Goal: Find specific page/section: Find specific page/section

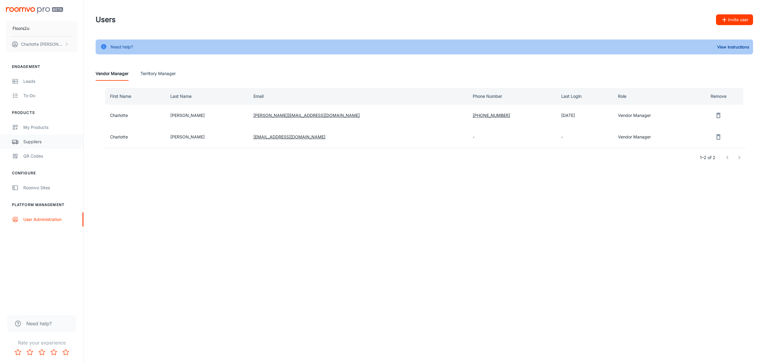
click at [34, 137] on link "Suppliers" at bounding box center [41, 141] width 83 height 14
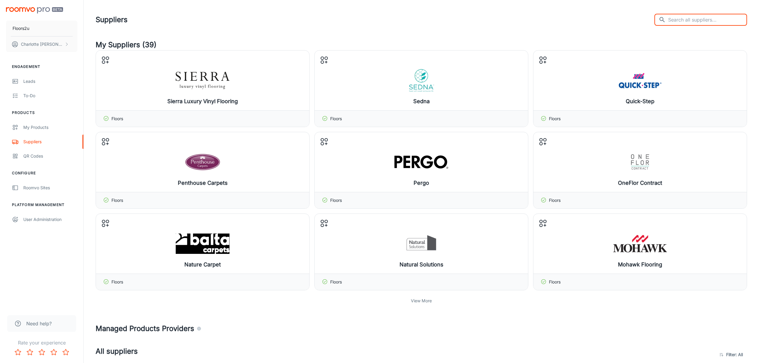
click at [695, 17] on input "text" at bounding box center [707, 20] width 79 height 12
type input "a"
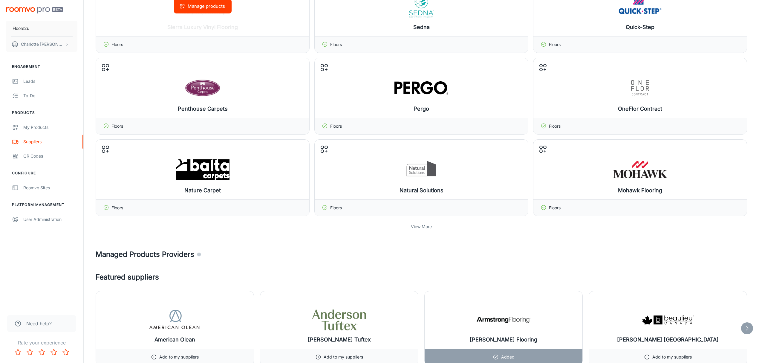
scroll to position [80, 0]
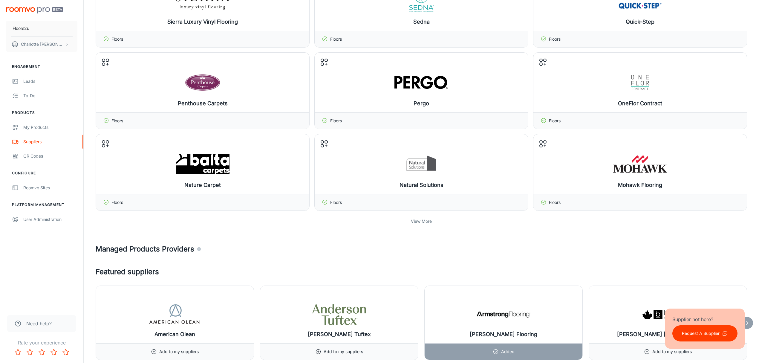
click at [426, 221] on p "View More" at bounding box center [421, 221] width 21 height 7
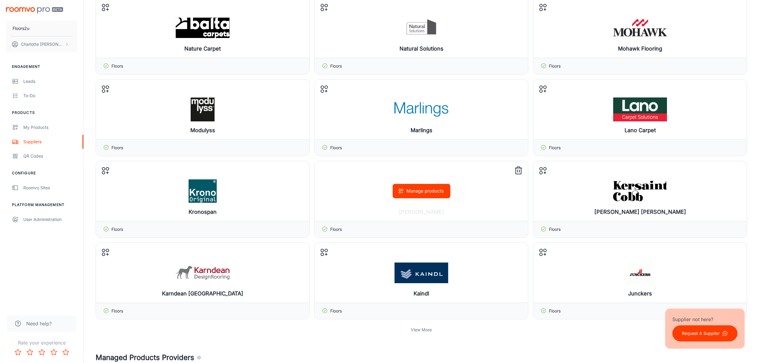
scroll to position [359, 0]
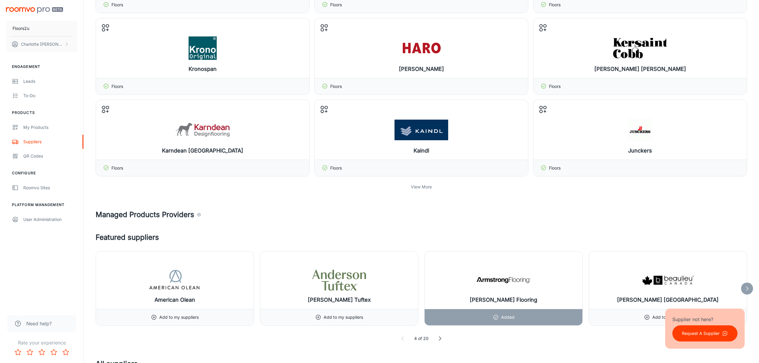
click at [411, 187] on p "View More" at bounding box center [421, 187] width 21 height 7
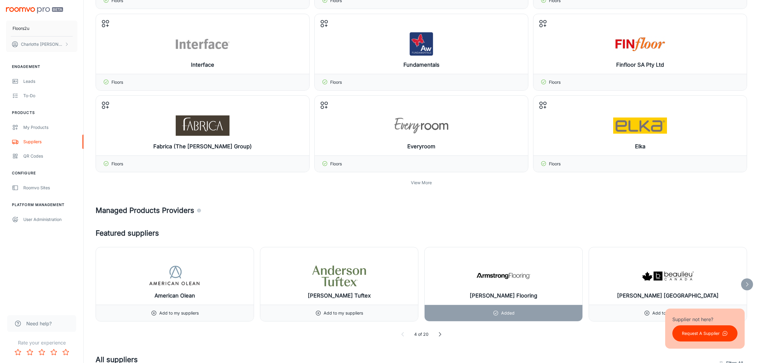
scroll to position [638, 0]
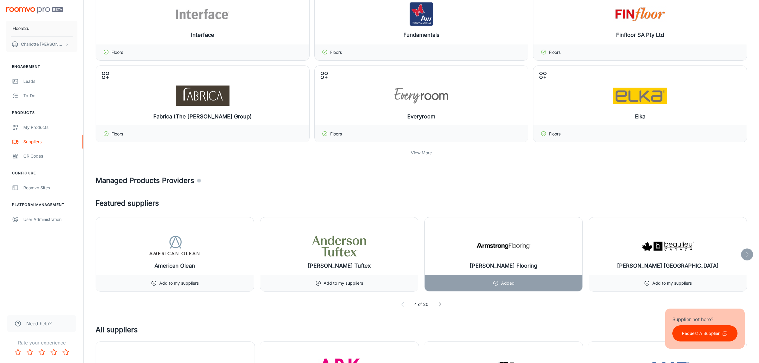
click at [420, 156] on p "View More" at bounding box center [421, 152] width 21 height 7
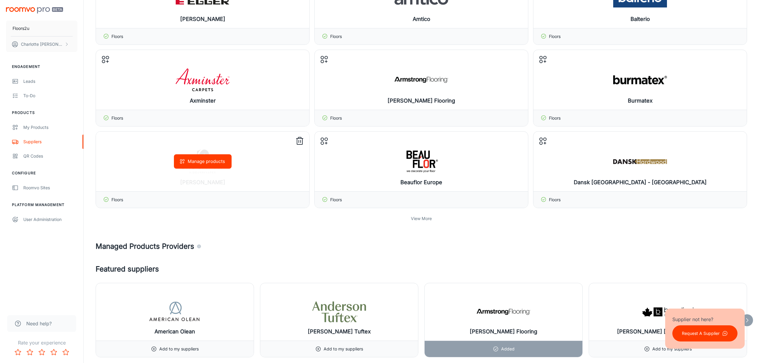
scroll to position [837, 0]
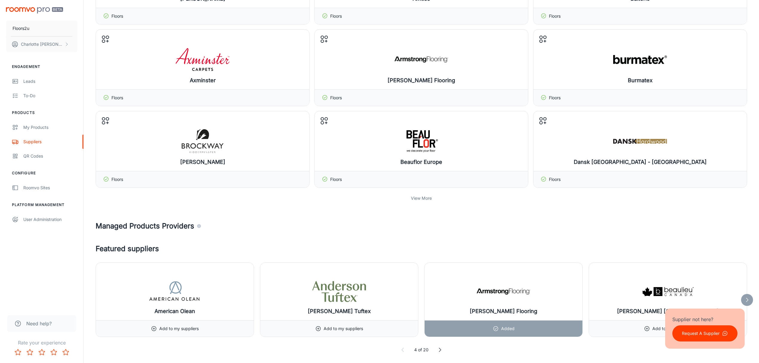
click at [423, 201] on p "View More" at bounding box center [421, 198] width 21 height 7
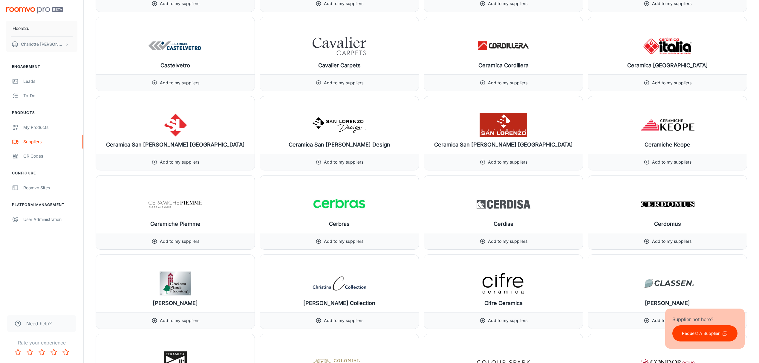
scroll to position [2471, 0]
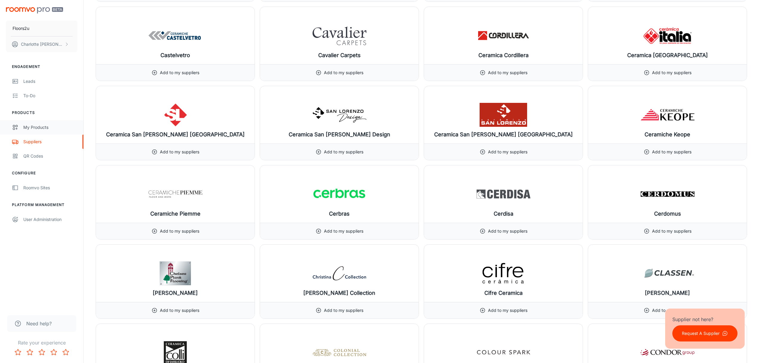
click at [47, 126] on div "My Products" at bounding box center [50, 127] width 54 height 7
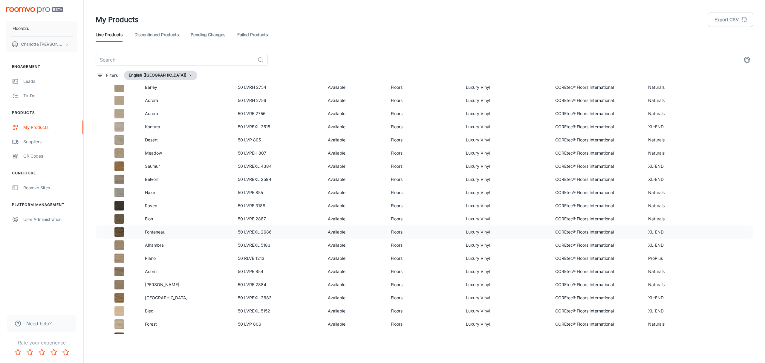
scroll to position [80, 0]
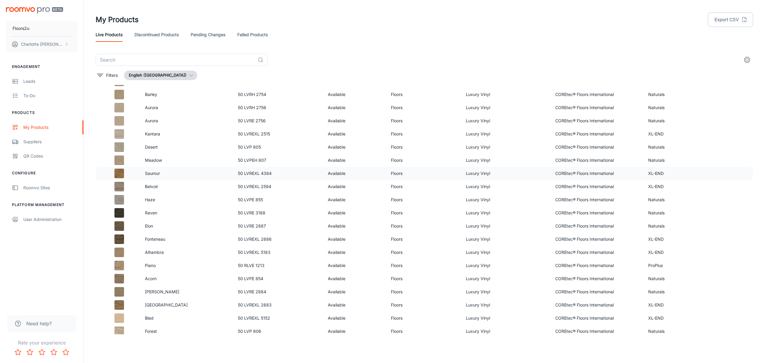
click at [207, 179] on td "Saumur" at bounding box center [186, 173] width 93 height 13
drag, startPoint x: 148, startPoint y: 172, endPoint x: 161, endPoint y: 175, distance: 13.5
click at [161, 175] on p "Saumur" at bounding box center [186, 173] width 83 height 7
click at [160, 175] on p "Saumur" at bounding box center [186, 173] width 83 height 7
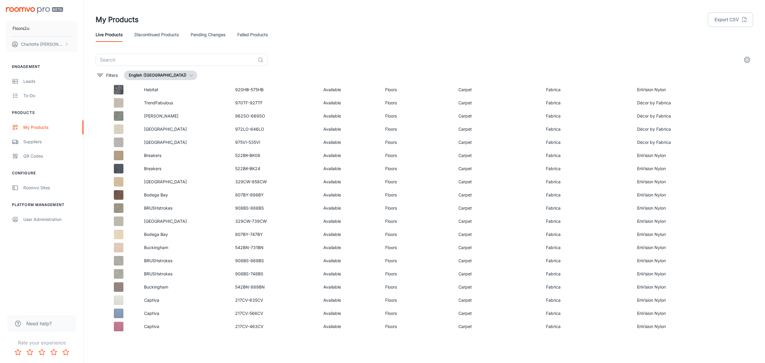
scroll to position [1869, 0]
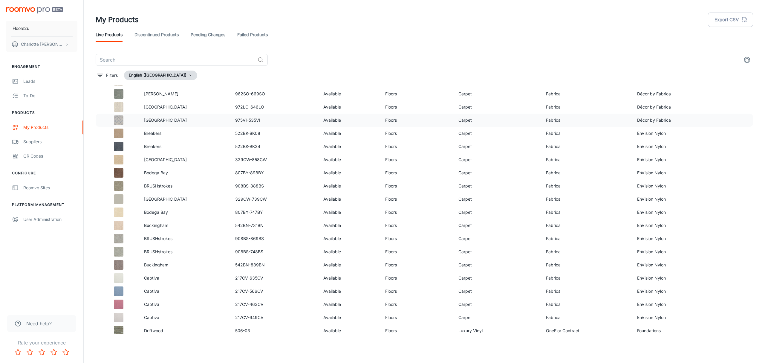
drag, startPoint x: 102, startPoint y: 118, endPoint x: 112, endPoint y: 121, distance: 10.7
click at [112, 121] on td at bounding box center [118, 120] width 44 height 13
click at [175, 78] on button "English ([GEOGRAPHIC_DATA])" at bounding box center [160, 76] width 73 height 10
click at [160, 88] on li "English ([GEOGRAPHIC_DATA])" at bounding box center [165, 87] width 80 height 11
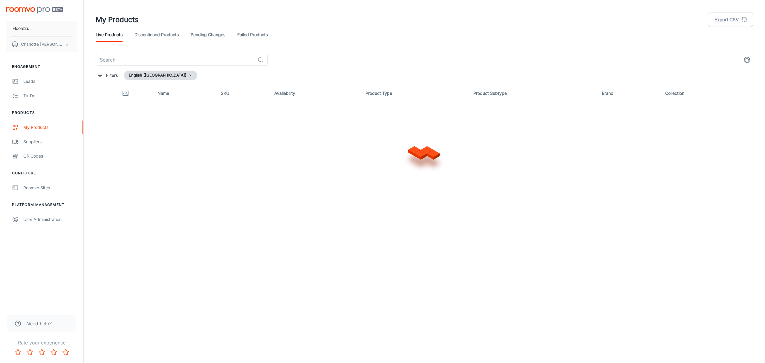
scroll to position [0, 0]
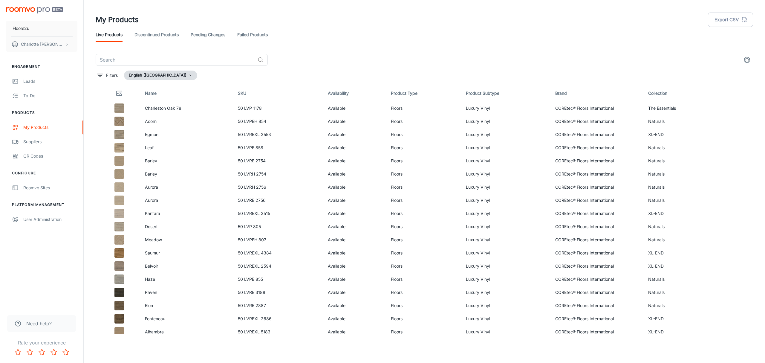
click at [749, 60] on icon "settings" at bounding box center [747, 59] width 7 height 7
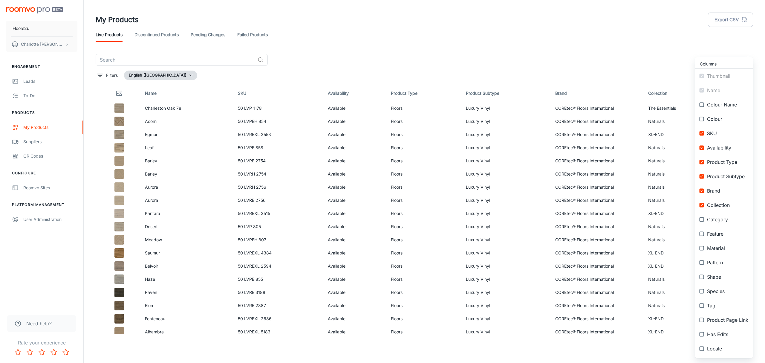
click at [96, 139] on div at bounding box center [382, 181] width 765 height 363
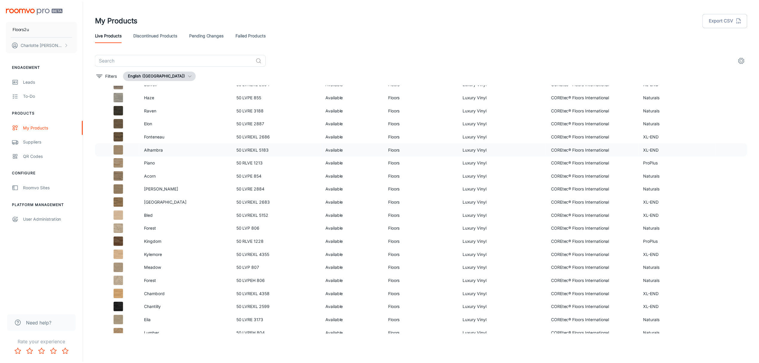
scroll to position [188, 0]
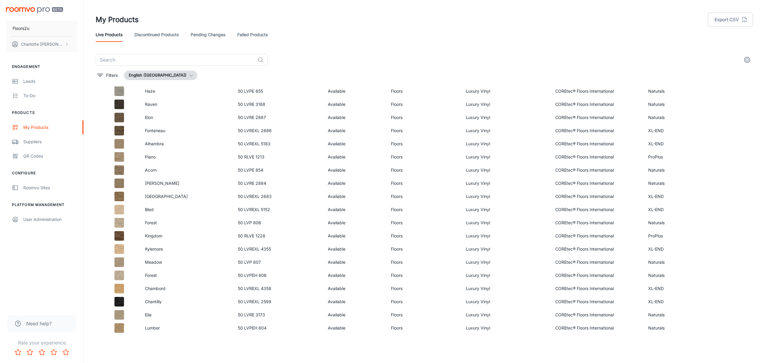
click at [153, 34] on link "Discontinued Products" at bounding box center [156, 34] width 44 height 14
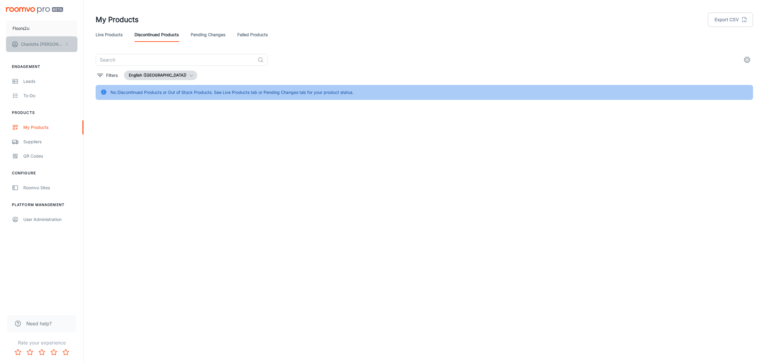
click at [41, 45] on p "[PERSON_NAME]" at bounding box center [42, 44] width 42 height 7
click at [31, 142] on div at bounding box center [382, 181] width 765 height 363
click at [31, 140] on div "Suppliers" at bounding box center [50, 141] width 54 height 7
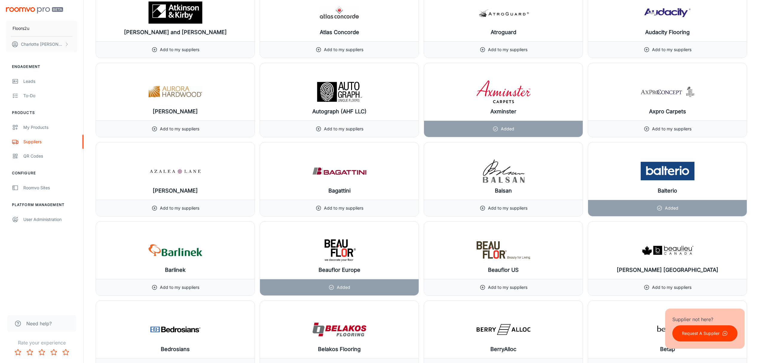
scroll to position [985, 0]
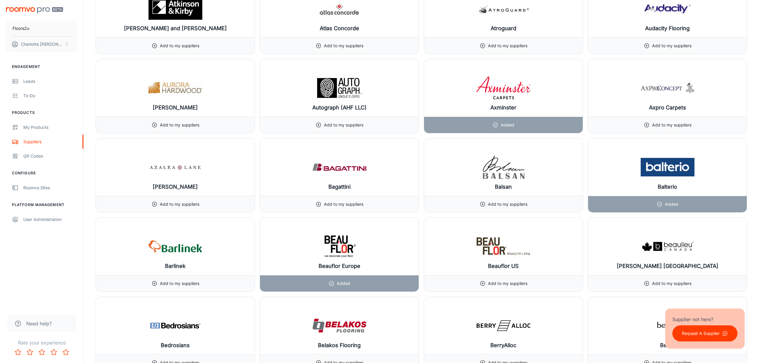
drag, startPoint x: 85, startPoint y: 149, endPoint x: 86, endPoint y: 160, distance: 10.9
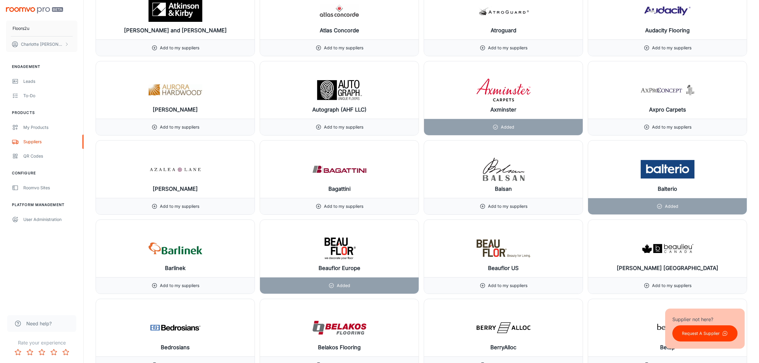
drag, startPoint x: 86, startPoint y: 158, endPoint x: 86, endPoint y: 150, distance: 8.1
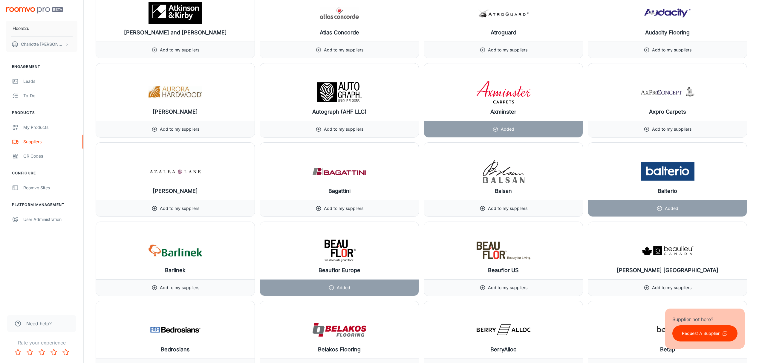
drag, startPoint x: 90, startPoint y: 161, endPoint x: 89, endPoint y: 152, distance: 9.0
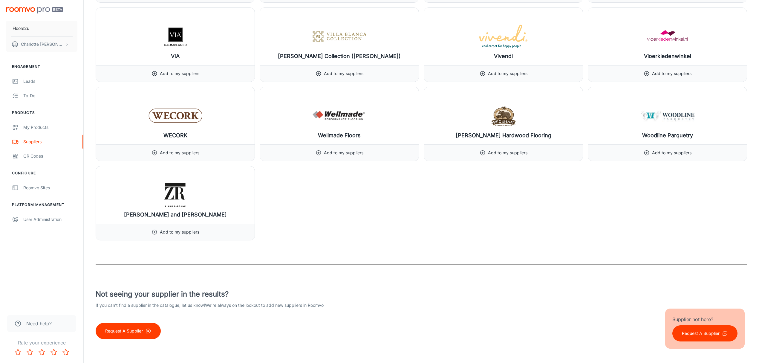
scroll to position [7242, 0]
drag, startPoint x: 91, startPoint y: 152, endPoint x: 86, endPoint y: 225, distance: 72.8
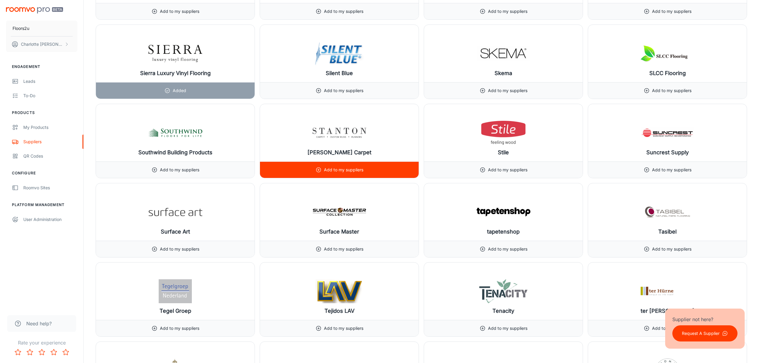
scroll to position [6405, 0]
